Goal: Information Seeking & Learning: Learn about a topic

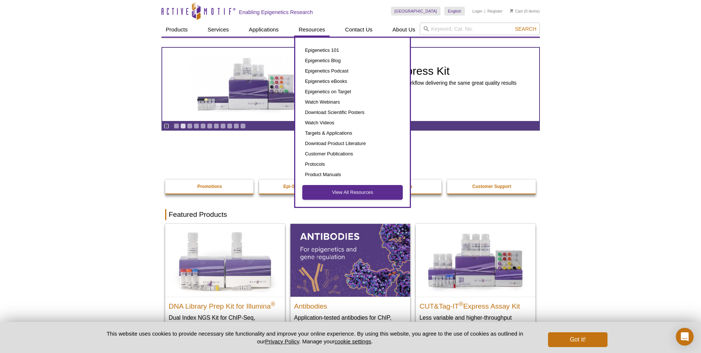
click at [360, 190] on link "View All Resources" at bounding box center [353, 192] width 100 height 14
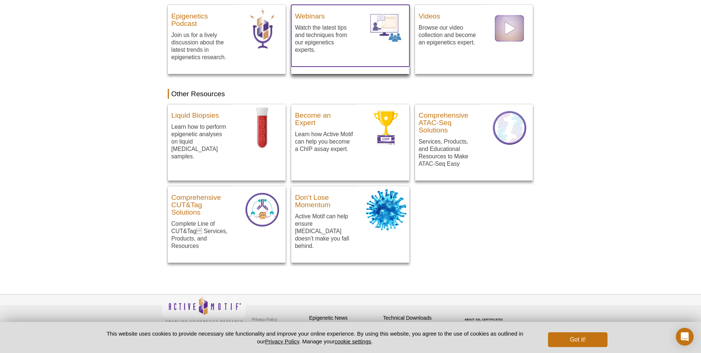
scroll to position [412, 0]
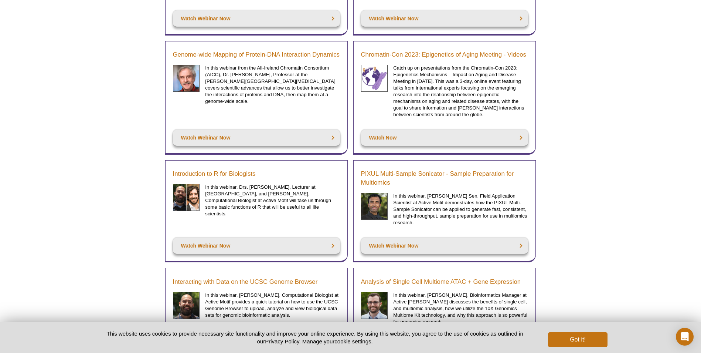
scroll to position [665, 0]
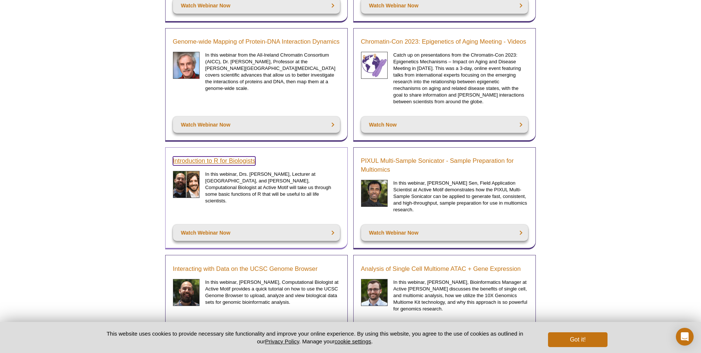
click at [198, 156] on link "Introduction to R for Biologists" at bounding box center [214, 160] width 83 height 9
